Goal: Information Seeking & Learning: Learn about a topic

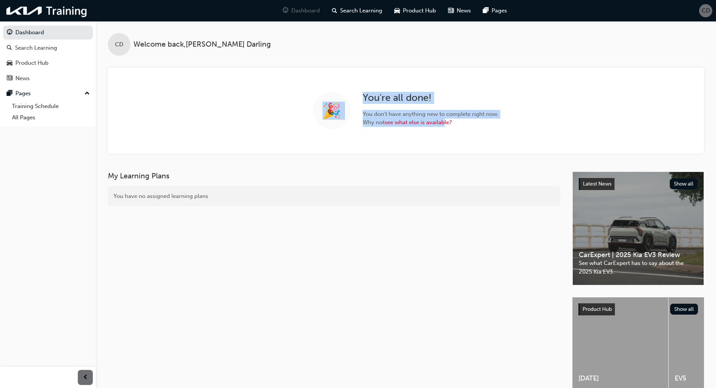
drag, startPoint x: 431, startPoint y: 54, endPoint x: 477, endPoint y: 270, distance: 220.7
click at [472, 253] on div "CD Welcome back , [PERSON_NAME] 🎉 You ' re all done! You don ' t have anything …" at bounding box center [406, 213] width 621 height 384
click at [477, 141] on div "🎉 You ' re all done! You don ' t have anything new to complete right now. Why n…" at bounding box center [406, 111] width 597 height 86
drag, startPoint x: 477, startPoint y: 141, endPoint x: 477, endPoint y: 90, distance: 51.5
click at [477, 90] on div "🎉 You ' re all done! You don ' t have anything new to complete right now. Why n…" at bounding box center [406, 111] width 597 height 86
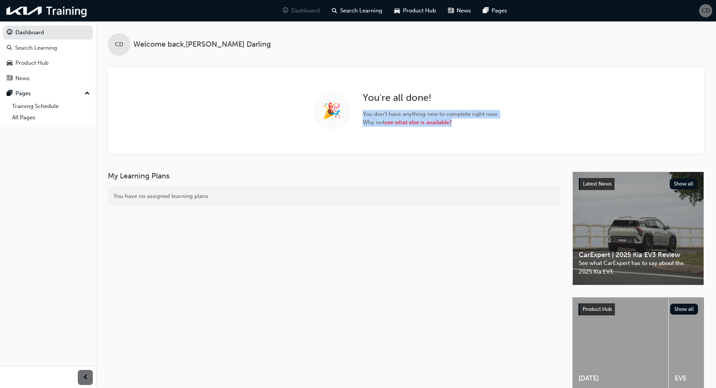
click at [478, 143] on div "🎉 You ' re all done! You don ' t have anything new to complete right now. Why n…" at bounding box center [406, 111] width 597 height 86
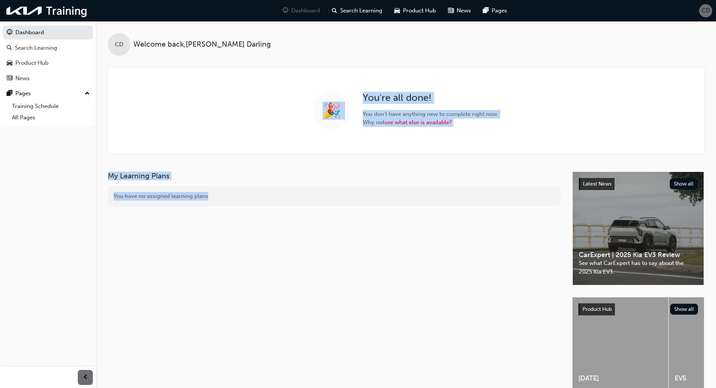
drag, startPoint x: 484, startPoint y: 53, endPoint x: 484, endPoint y: 386, distance: 332.1
click at [484, 386] on div "CD Welcome back , [PERSON_NAME] 🎉 You ' re all done! You don ' t have anything …" at bounding box center [406, 213] width 621 height 384
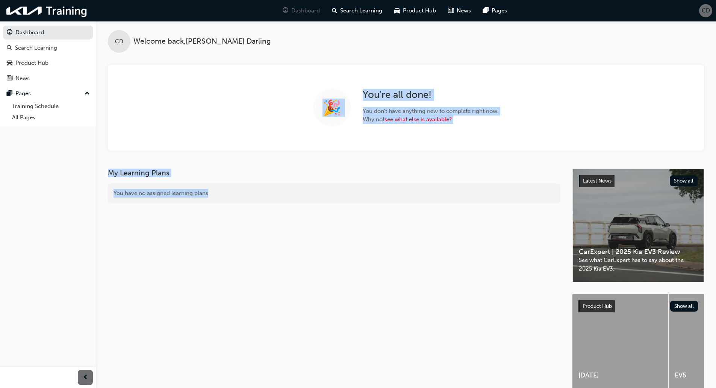
click at [488, 196] on div "You have no assigned learning plans" at bounding box center [334, 193] width 453 height 20
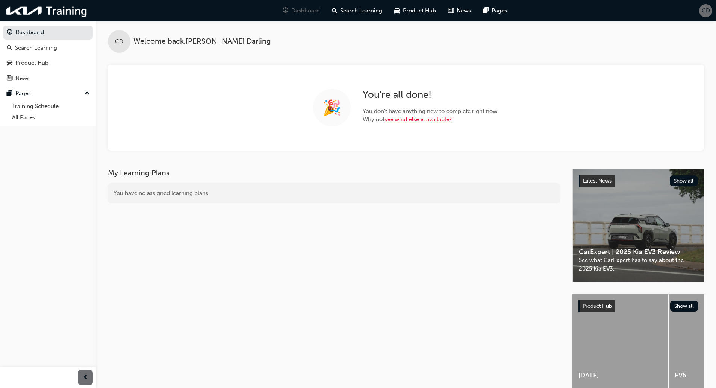
click at [411, 119] on link "see what else is available?" at bounding box center [418, 119] width 67 height 7
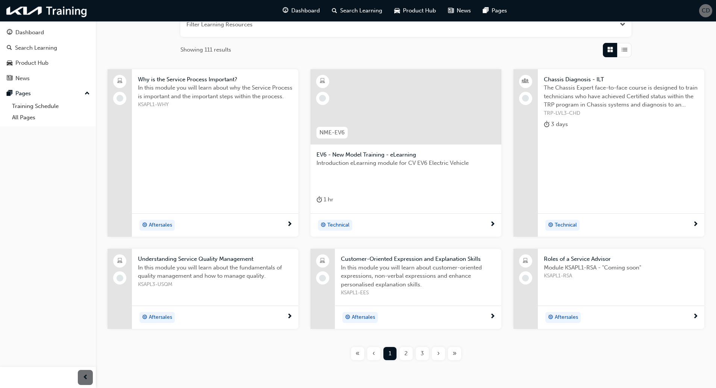
scroll to position [113, 0]
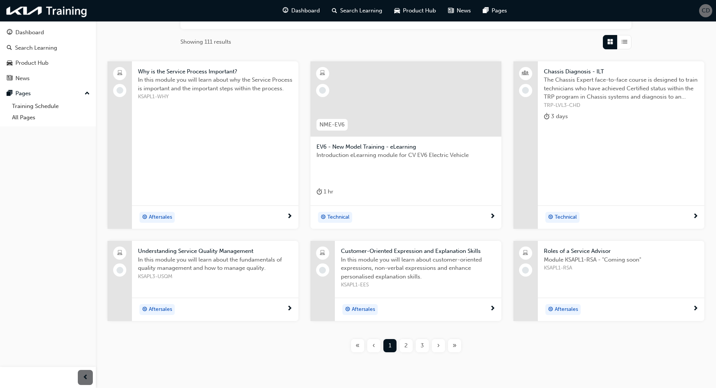
click at [407, 342] on span "2" at bounding box center [406, 345] width 3 height 9
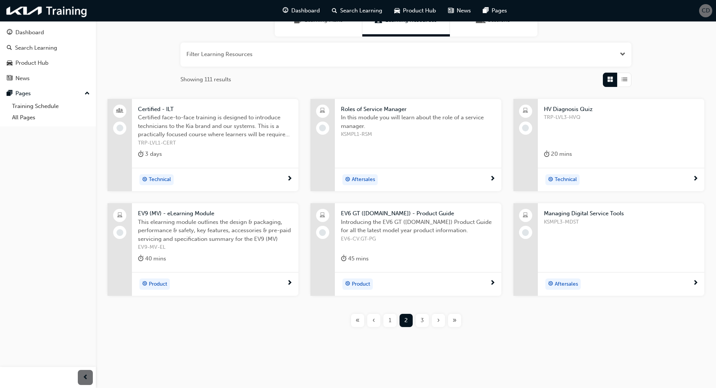
click at [424, 320] on div "3" at bounding box center [422, 320] width 13 height 13
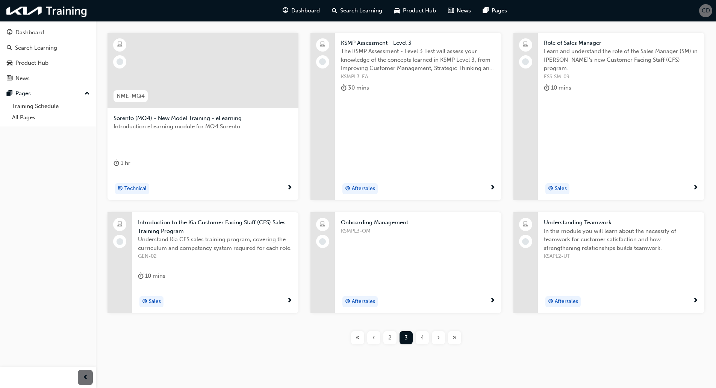
scroll to position [150, 0]
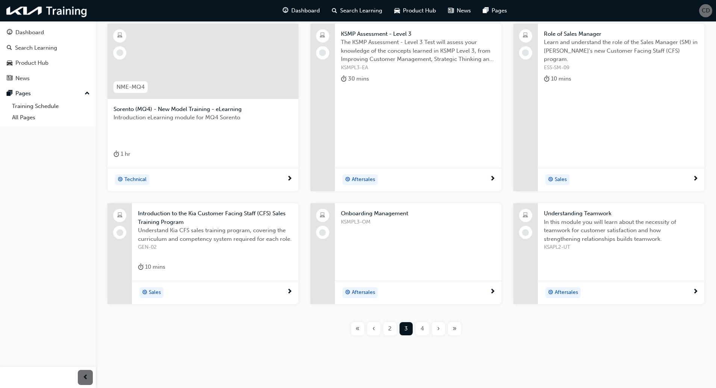
click at [423, 331] on span "4" at bounding box center [422, 328] width 3 height 9
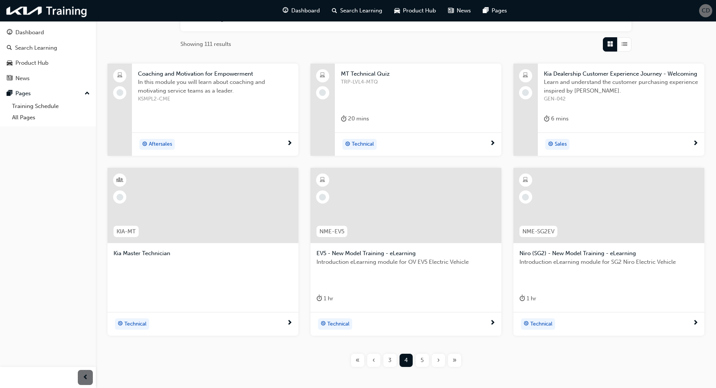
scroll to position [150, 0]
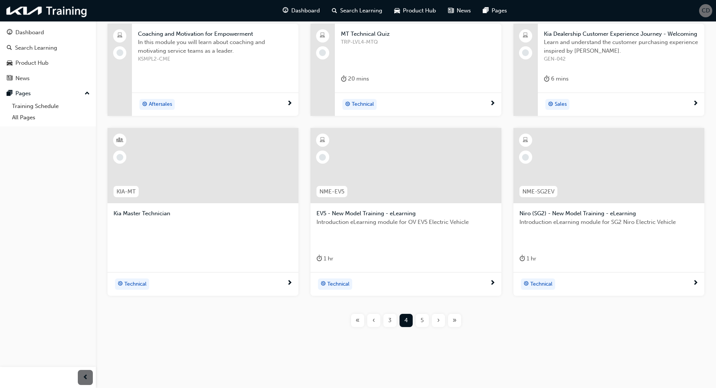
click at [419, 323] on div "5" at bounding box center [422, 320] width 13 height 13
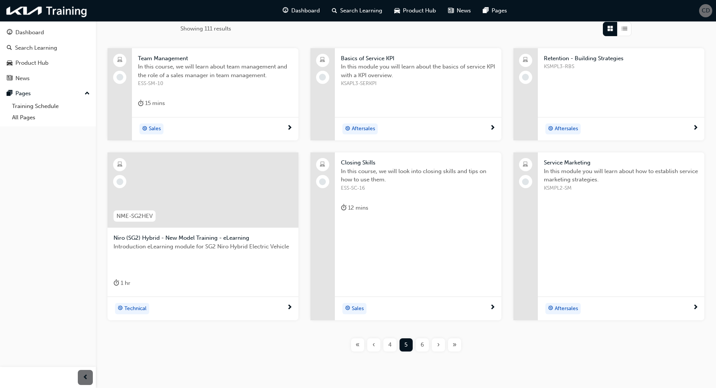
scroll to position [113, 0]
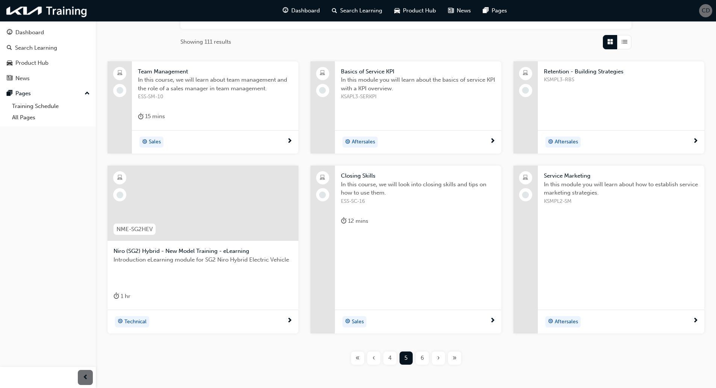
click at [422, 358] on span "6" at bounding box center [422, 358] width 3 height 9
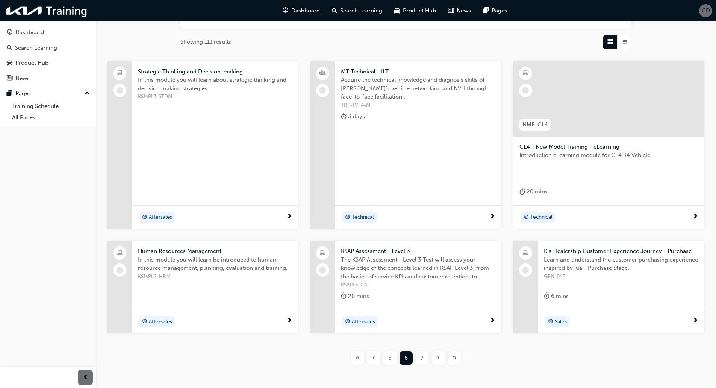
click at [362, 358] on div "«" at bounding box center [357, 357] width 13 height 13
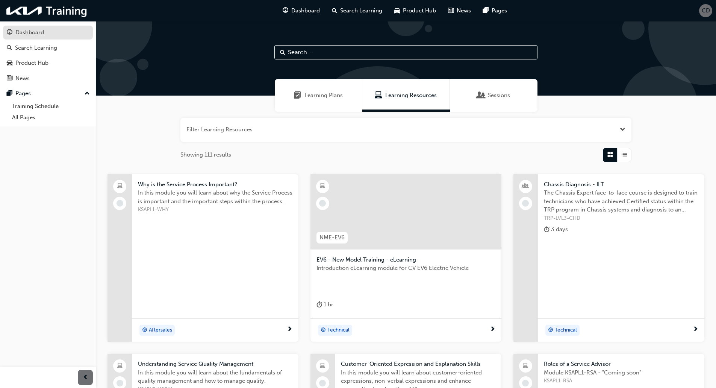
click at [47, 32] on div "Dashboard" at bounding box center [48, 32] width 82 height 9
